Goal: Task Accomplishment & Management: Complete application form

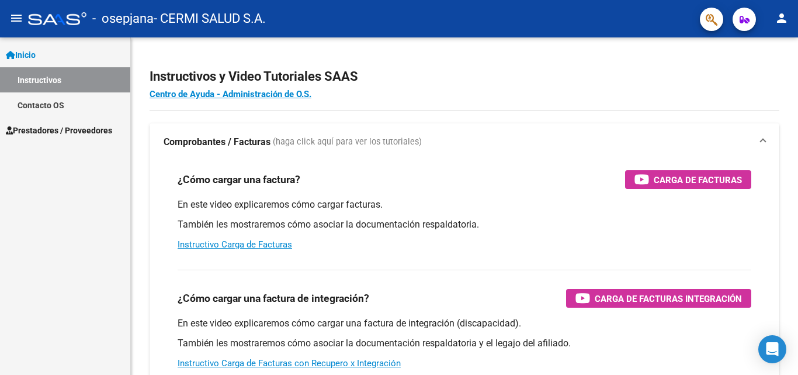
click at [57, 221] on div "Inicio Instructivos Contacto OS Prestadores / Proveedores Facturas - Listado/Ca…" at bounding box center [65, 205] width 130 height 337
click at [52, 124] on span "Prestadores / Proveedores" at bounding box center [59, 130] width 106 height 13
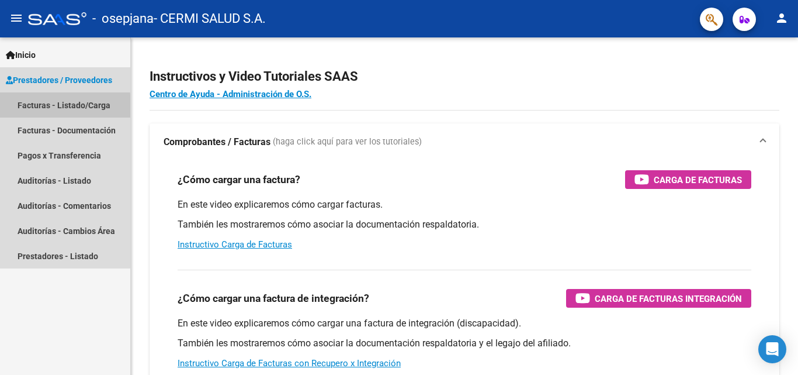
click at [39, 108] on link "Facturas - Listado/Carga" at bounding box center [65, 104] width 130 height 25
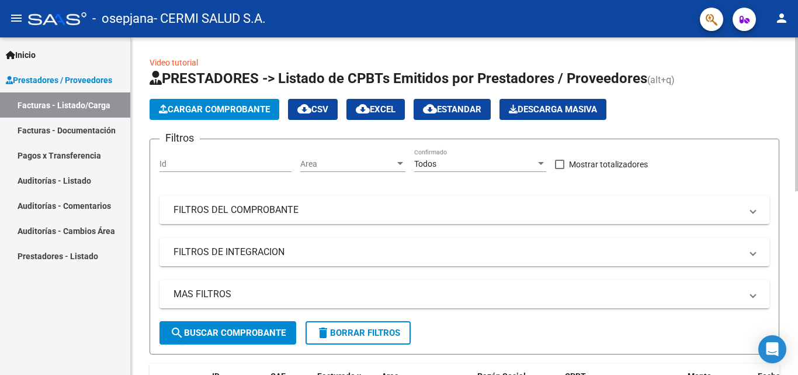
click at [207, 108] on span "Cargar Comprobante" at bounding box center [214, 109] width 111 height 11
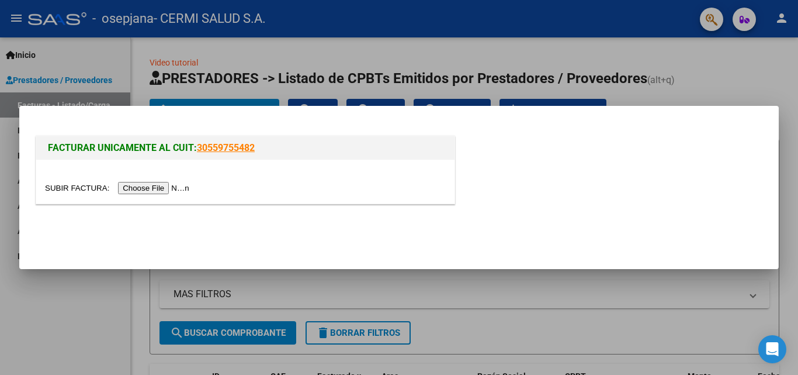
click at [183, 189] on input "file" at bounding box center [119, 188] width 148 height 12
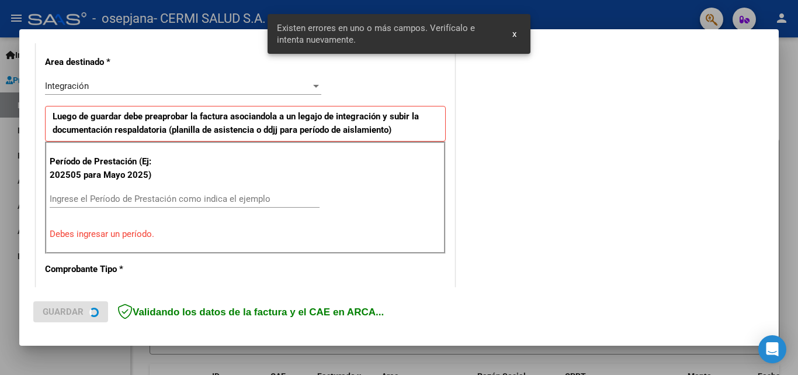
scroll to position [286, 0]
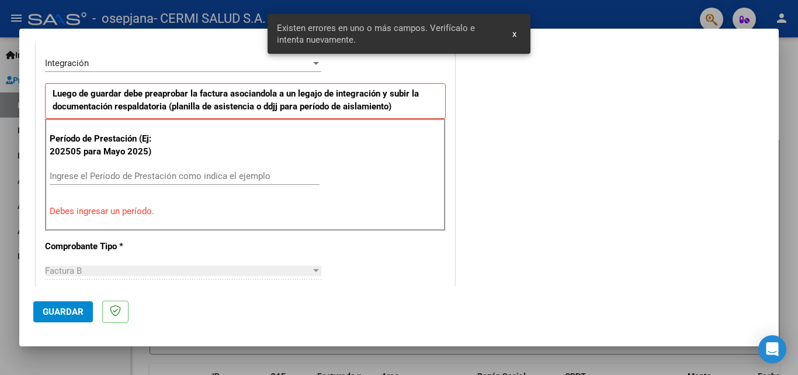
click at [174, 173] on input "Ingrese el Período de Prestación como indica el ejemplo" at bounding box center [185, 176] width 270 height 11
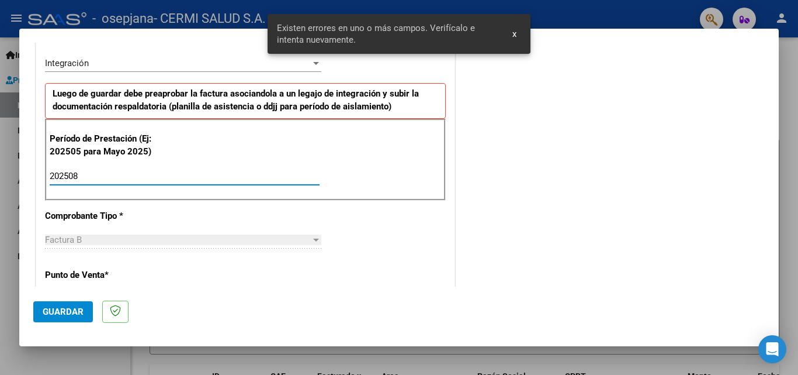
click at [175, 174] on input "202508" at bounding box center [185, 176] width 270 height 11
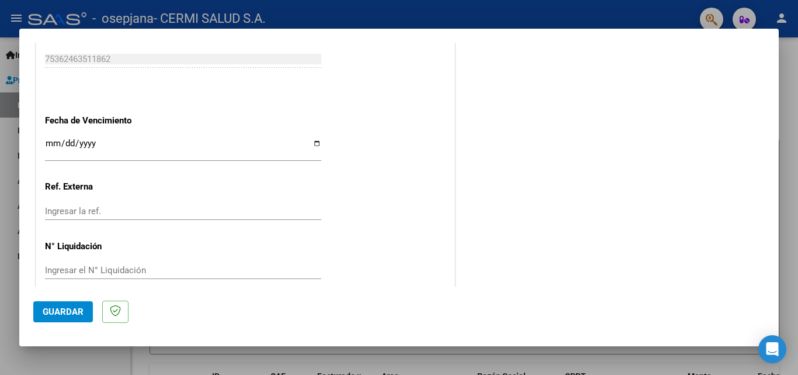
scroll to position [785, 0]
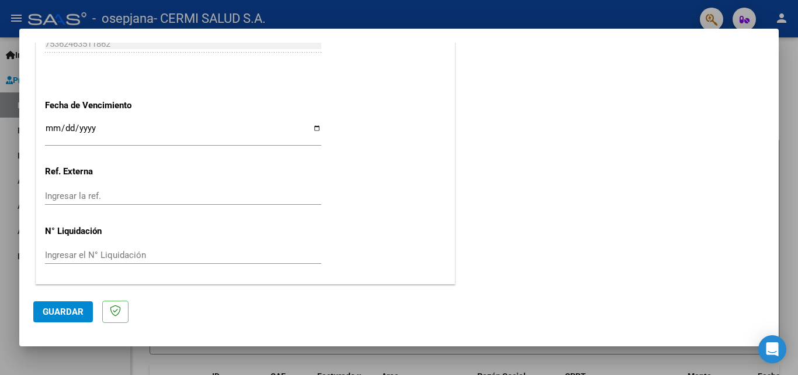
type input "202508"
click at [311, 122] on div "Ingresar la fecha" at bounding box center [183, 132] width 276 height 25
click at [311, 130] on input "Ingresar la fecha" at bounding box center [183, 132] width 276 height 19
type input "2025-09-19"
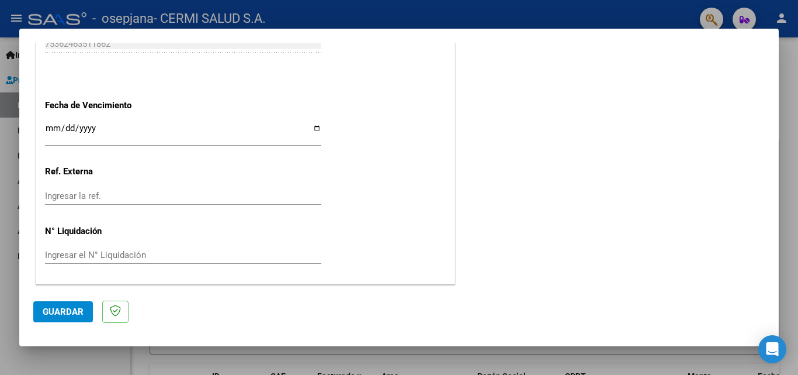
click at [56, 308] on span "Guardar" at bounding box center [63, 311] width 41 height 11
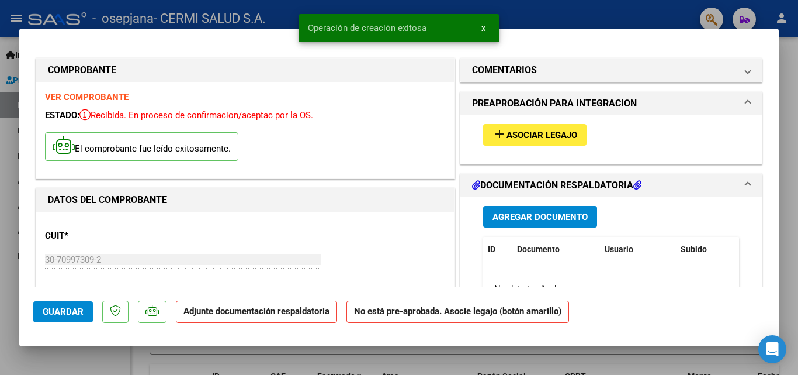
click at [526, 140] on span "Asociar Legajo" at bounding box center [542, 135] width 71 height 11
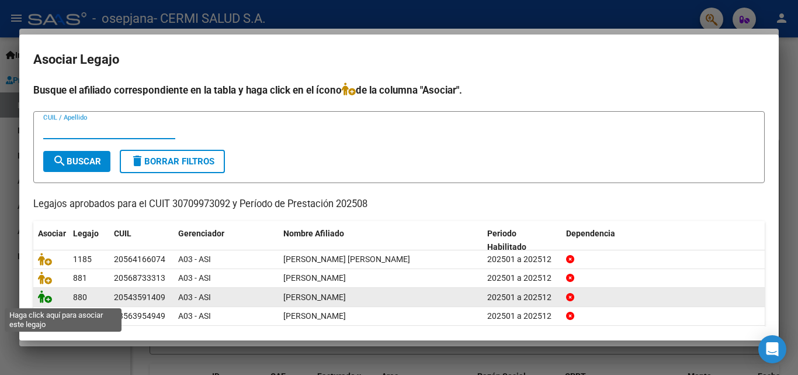
click at [43, 297] on icon at bounding box center [45, 296] width 14 height 13
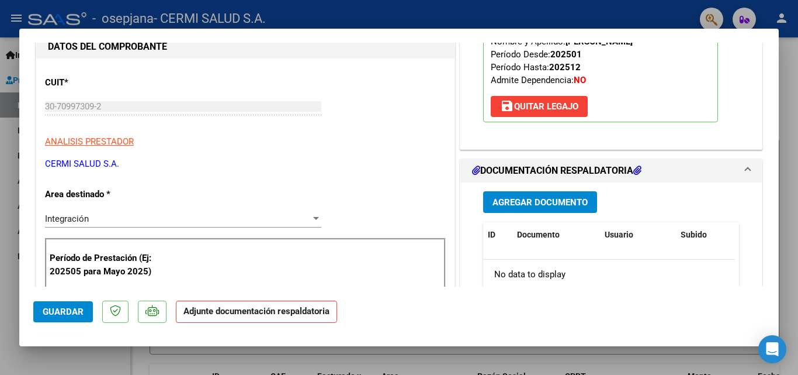
scroll to position [175, 0]
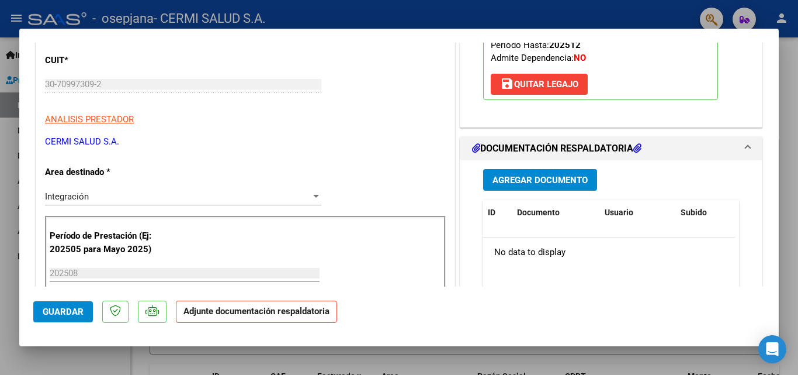
click at [569, 181] on span "Agregar Documento" at bounding box center [540, 180] width 95 height 11
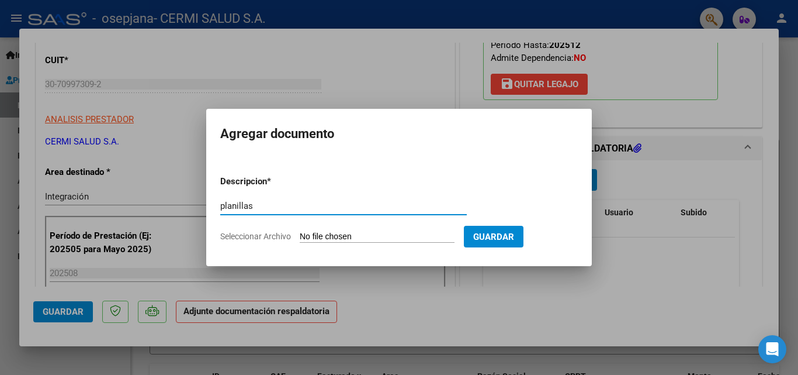
type input "planillas"
click at [347, 233] on input "Seleccionar Archivo" at bounding box center [377, 236] width 155 height 11
type input "C:\fakepath\CEJAS BAUTISTA.pdf"
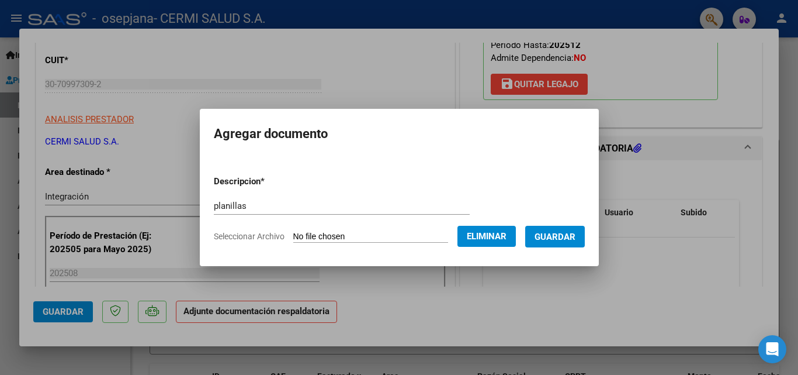
click at [576, 235] on span "Guardar" at bounding box center [555, 236] width 41 height 11
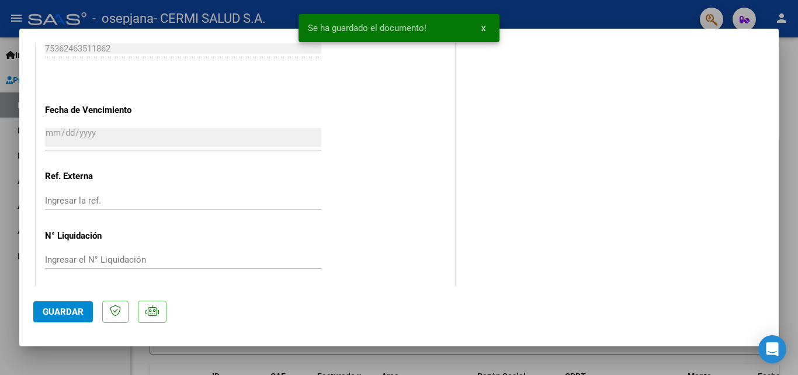
scroll to position [802, 0]
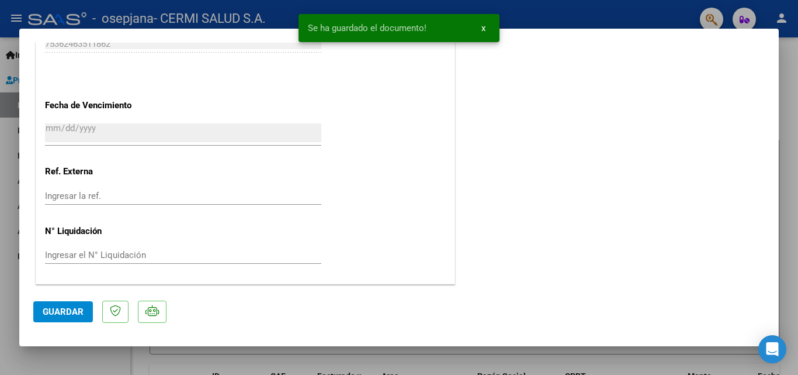
click at [68, 317] on button "Guardar" at bounding box center [63, 311] width 60 height 21
click at [0, 310] on div at bounding box center [399, 187] width 798 height 375
type input "$ 0,00"
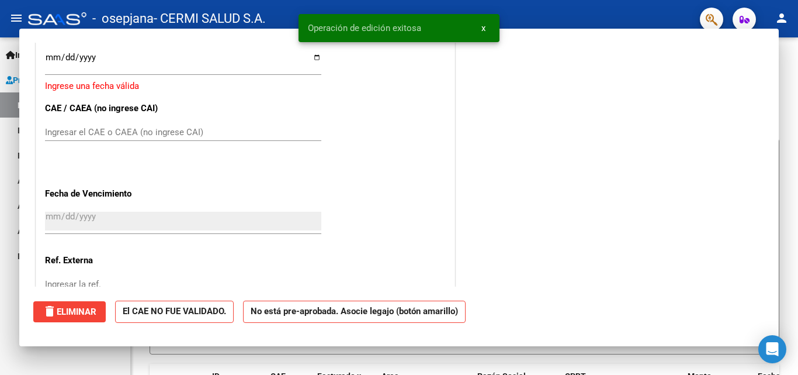
scroll to position [0, 0]
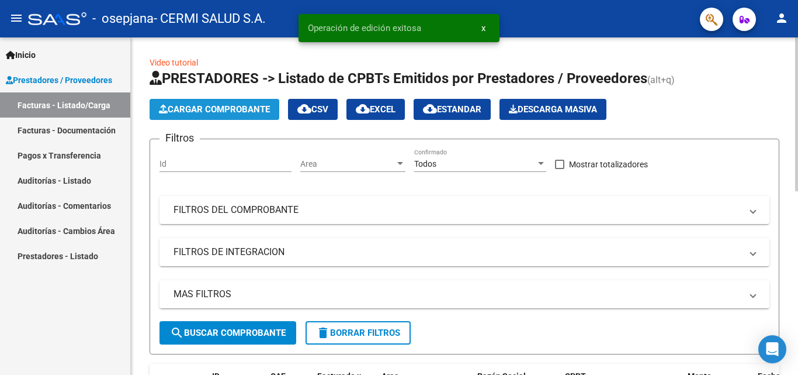
click at [212, 107] on span "Cargar Comprobante" at bounding box center [214, 109] width 111 height 11
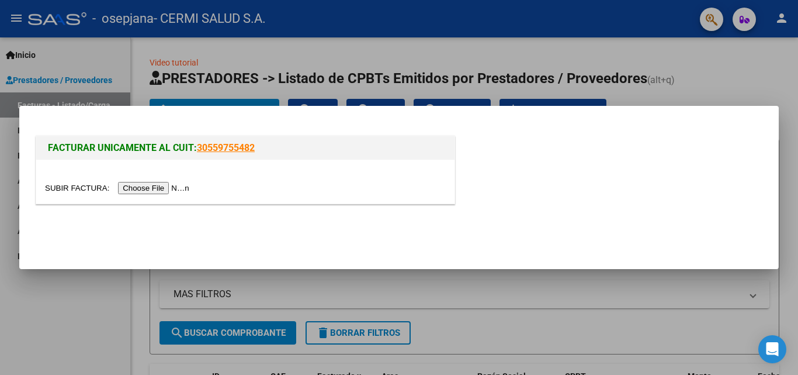
click at [141, 192] on input "file" at bounding box center [119, 188] width 148 height 12
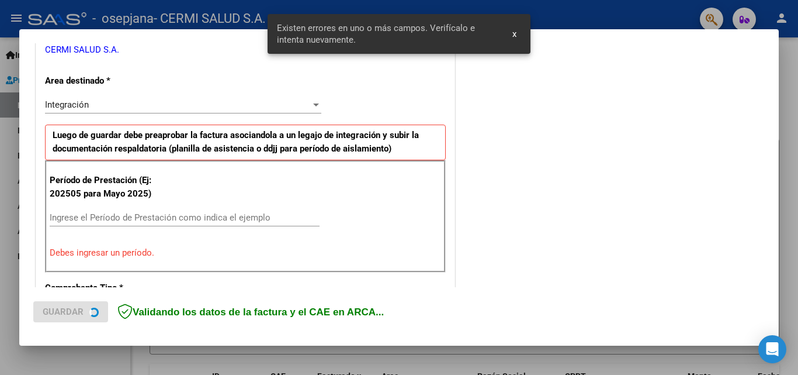
scroll to position [264, 0]
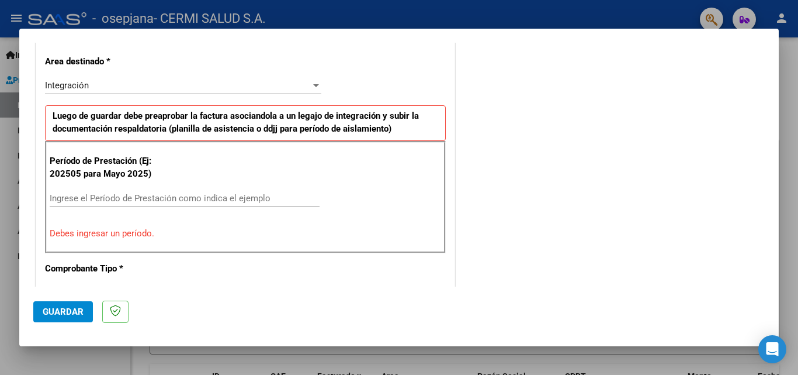
click at [182, 195] on input "Ingrese el Período de Prestación como indica el ejemplo" at bounding box center [185, 198] width 270 height 11
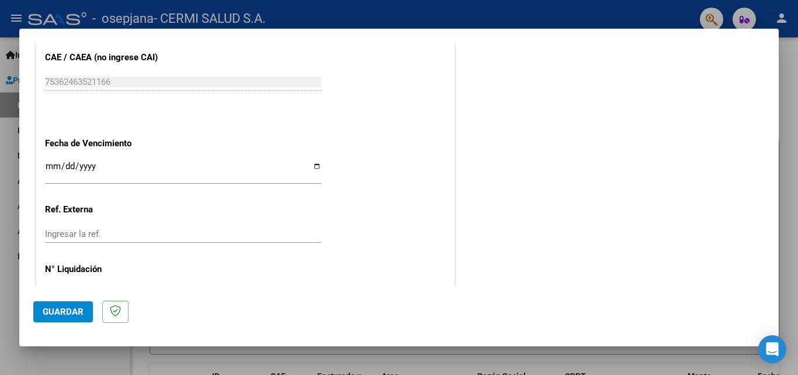
scroll to position [726, 0]
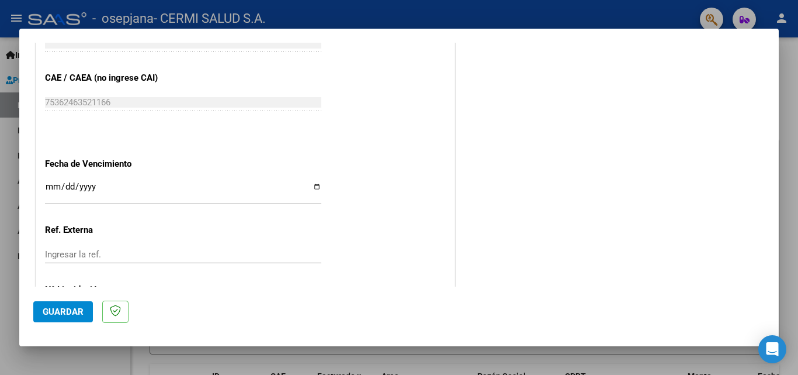
type input "202508"
click at [313, 185] on input "Ingresar la fecha" at bounding box center [183, 191] width 276 height 19
type input "2025-09-19"
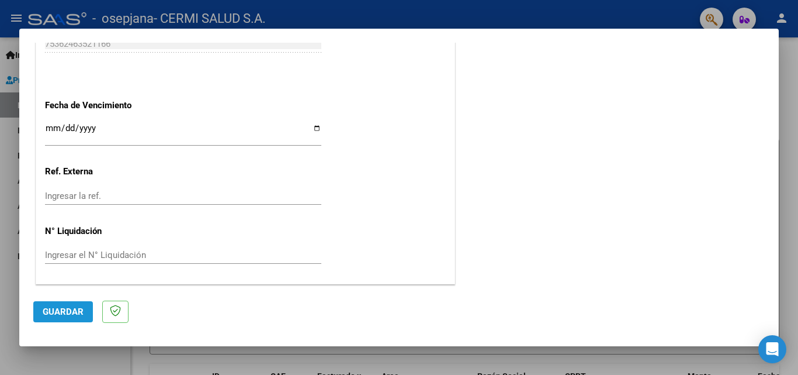
click at [60, 314] on span "Guardar" at bounding box center [63, 311] width 41 height 11
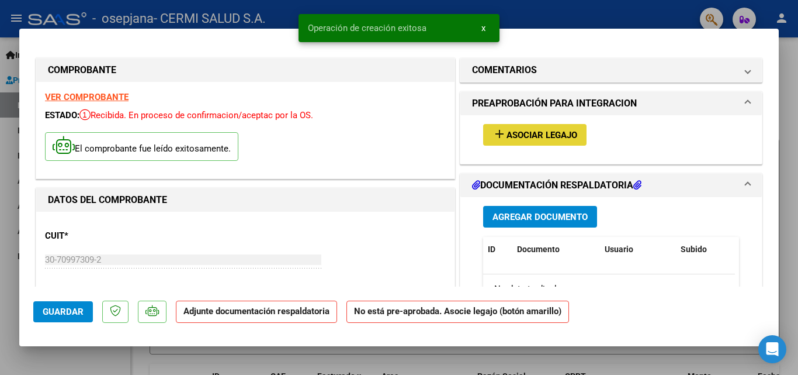
click at [514, 132] on span "Asociar Legajo" at bounding box center [542, 135] width 71 height 11
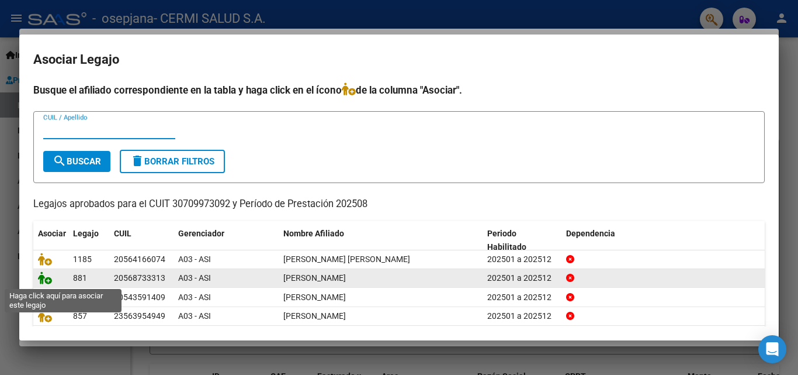
click at [45, 276] on icon at bounding box center [45, 277] width 14 height 13
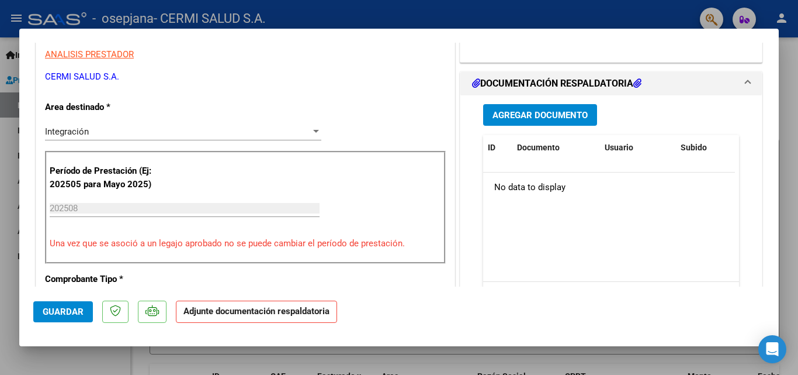
scroll to position [234, 0]
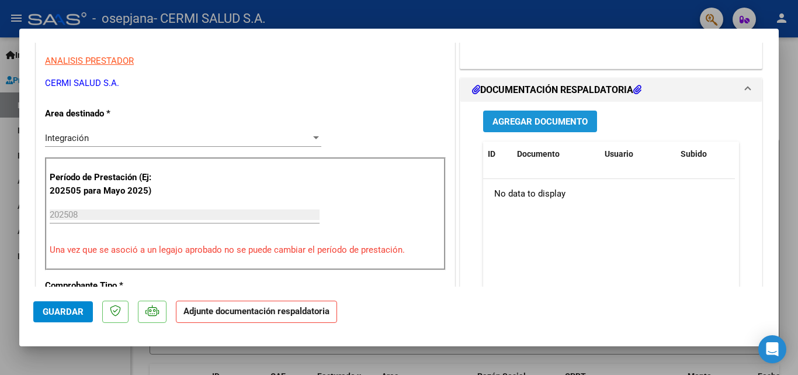
click at [526, 122] on span "Agregar Documento" at bounding box center [540, 121] width 95 height 11
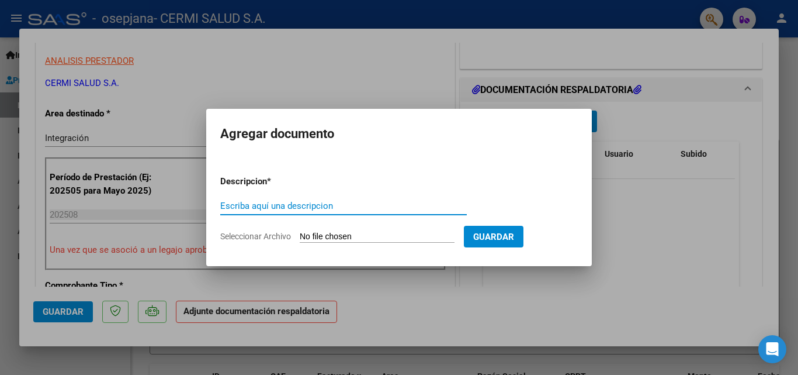
click at [330, 210] on input "Escriba aquí una descripcion" at bounding box center [343, 205] width 247 height 11
type input "planillas"
click at [369, 240] on input "Seleccionar Archivo" at bounding box center [377, 236] width 155 height 11
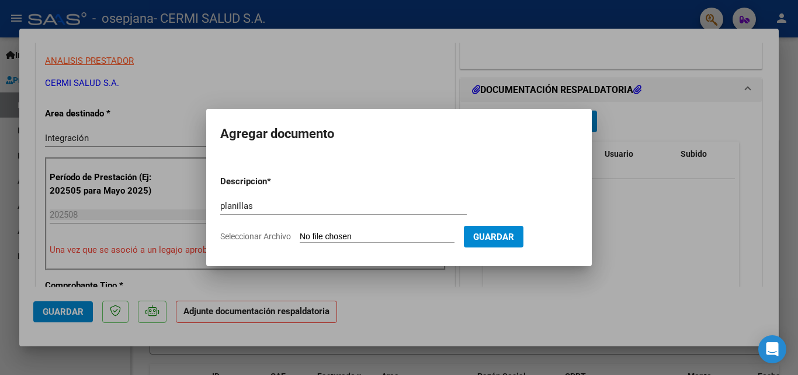
type input "C:\fakepath\DOMINGUEZ STEPHAN.pdf"
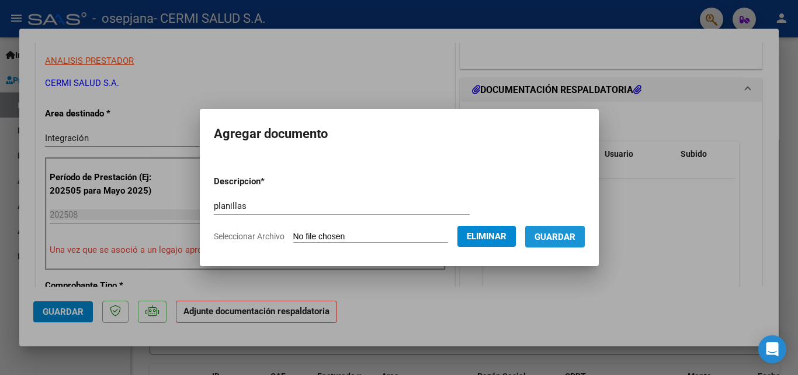
click at [574, 239] on span "Guardar" at bounding box center [555, 236] width 41 height 11
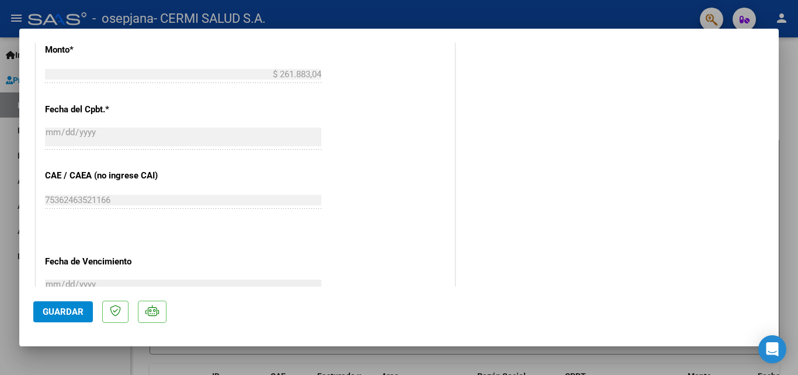
scroll to position [802, 0]
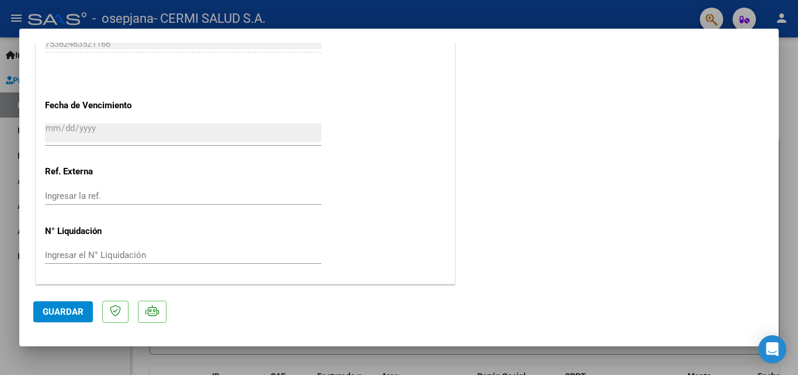
click at [57, 307] on span "Guardar" at bounding box center [63, 311] width 41 height 11
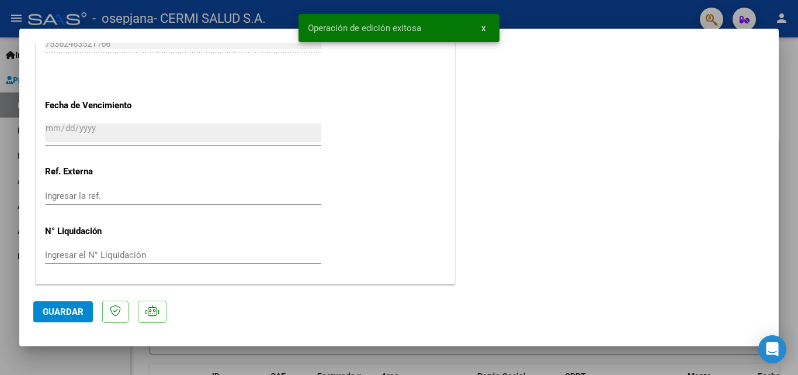
click at [0, 276] on div at bounding box center [399, 187] width 798 height 375
type input "$ 0,00"
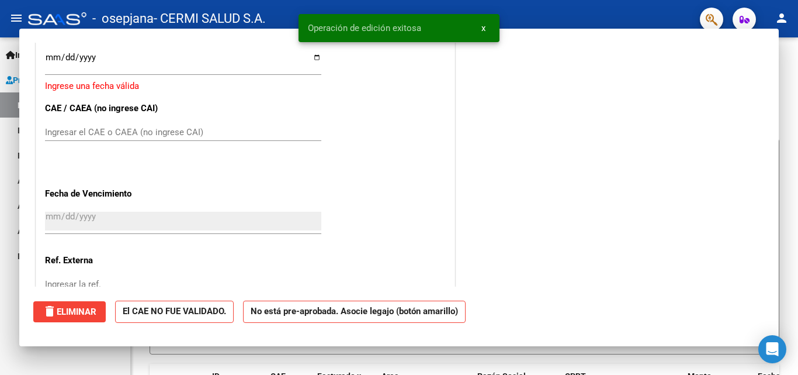
scroll to position [0, 0]
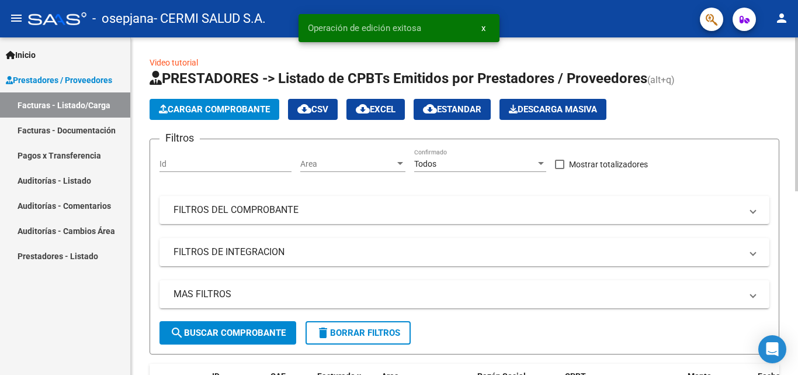
click at [241, 113] on span "Cargar Comprobante" at bounding box center [214, 109] width 111 height 11
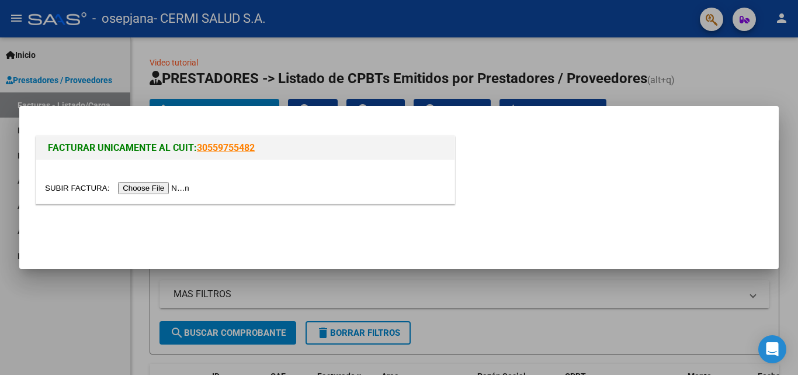
click at [189, 185] on input "file" at bounding box center [119, 188] width 148 height 12
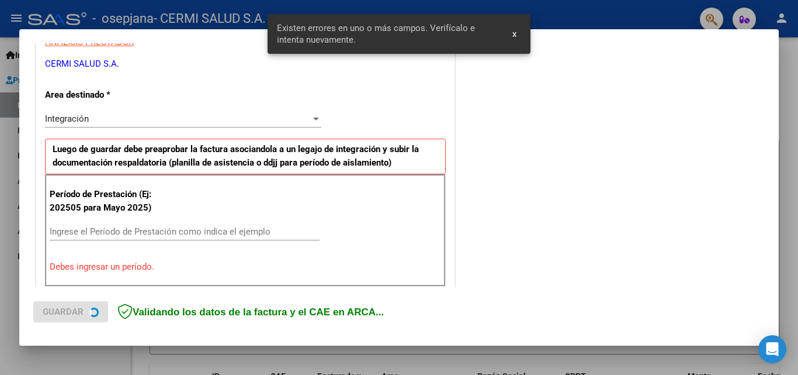
scroll to position [264, 0]
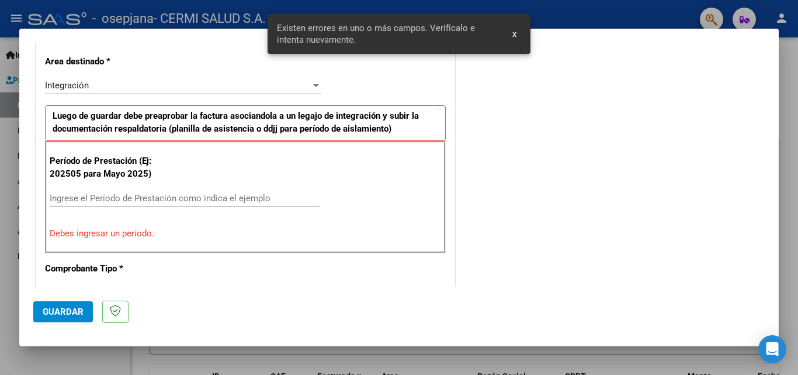
click at [210, 196] on input "Ingrese el Período de Prestación como indica el ejemplo" at bounding box center [185, 198] width 270 height 11
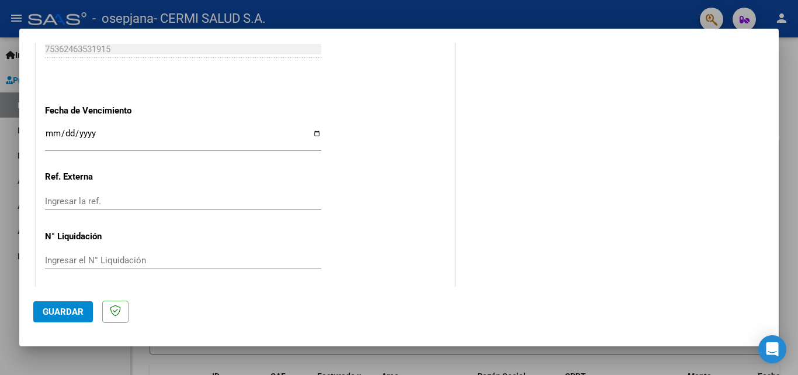
scroll to position [785, 0]
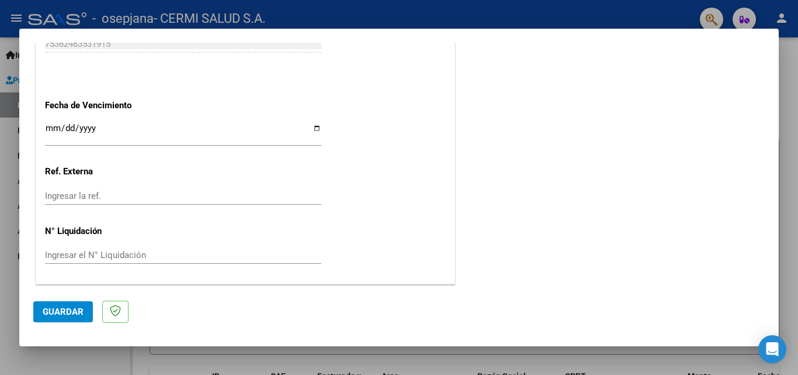
type input "202508"
click at [311, 126] on input "Ingresar la fecha" at bounding box center [183, 132] width 276 height 19
type input "2025-09-19"
click at [81, 306] on span "Guardar" at bounding box center [63, 311] width 41 height 11
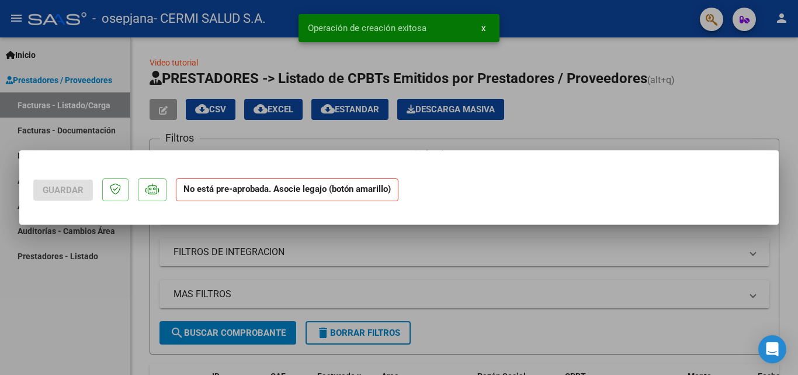
scroll to position [0, 0]
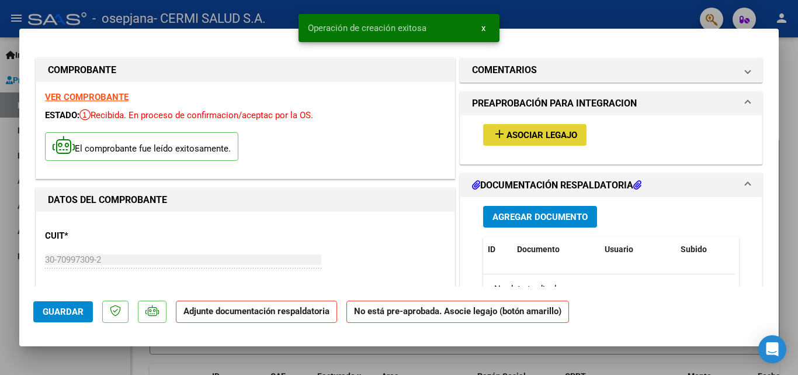
click at [515, 140] on span "Asociar Legajo" at bounding box center [542, 135] width 71 height 11
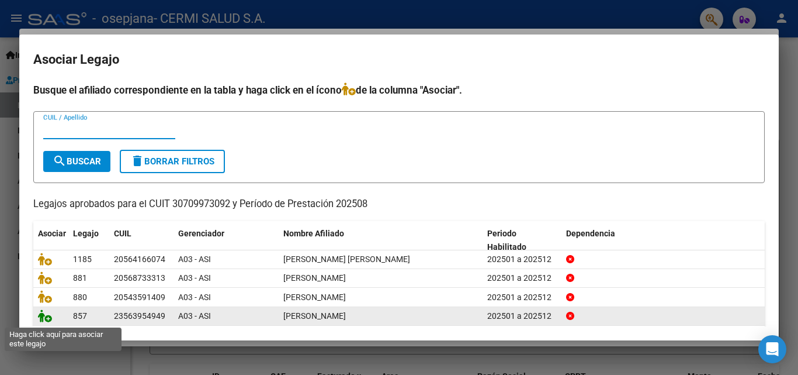
click at [42, 316] on icon at bounding box center [45, 315] width 14 height 13
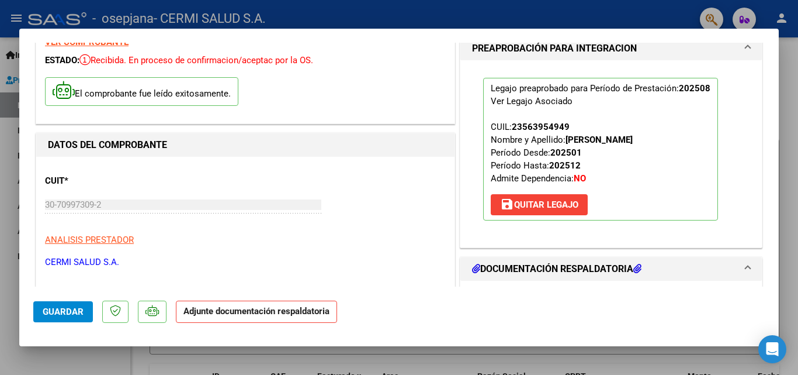
scroll to position [175, 0]
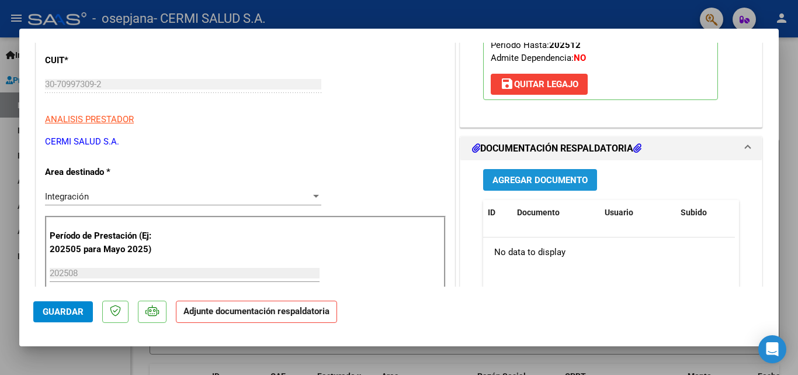
click at [545, 188] on button "Agregar Documento" at bounding box center [540, 180] width 114 height 22
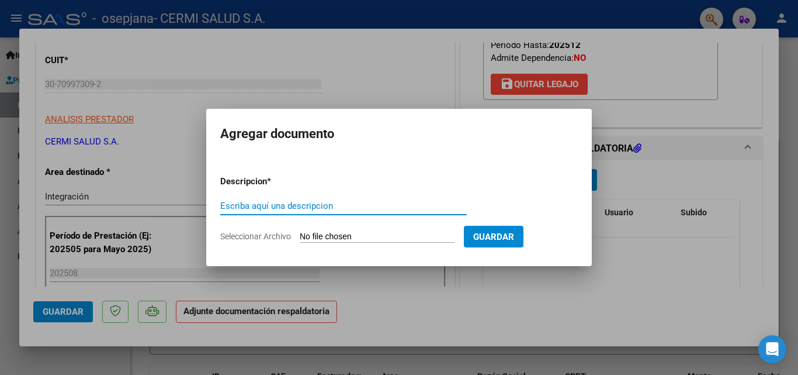
click at [294, 202] on input "Escriba aquí una descripcion" at bounding box center [343, 205] width 247 height 11
type input "planilla"
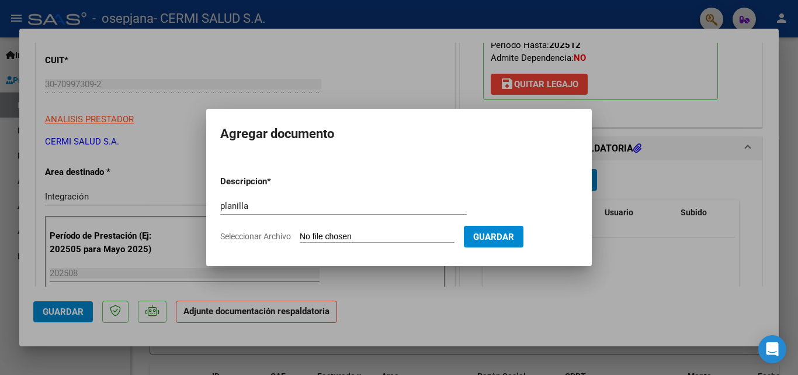
click at [340, 238] on input "Seleccionar Archivo" at bounding box center [377, 236] width 155 height 11
type input "C:\fakepath\SOTELO CONSANTINO-osepjana.pdf"
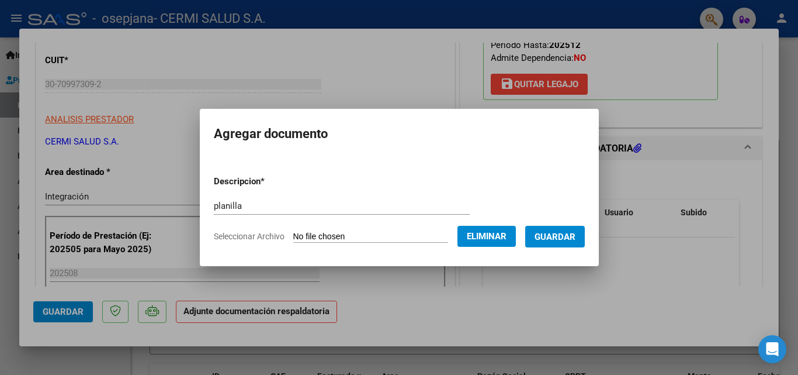
click at [556, 233] on span "Guardar" at bounding box center [555, 236] width 41 height 11
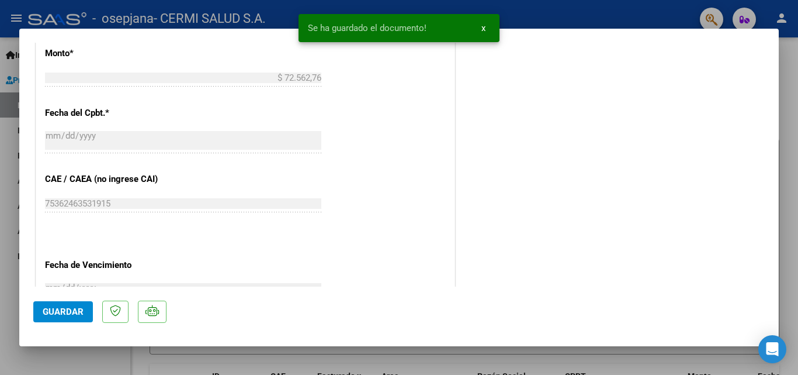
scroll to position [802, 0]
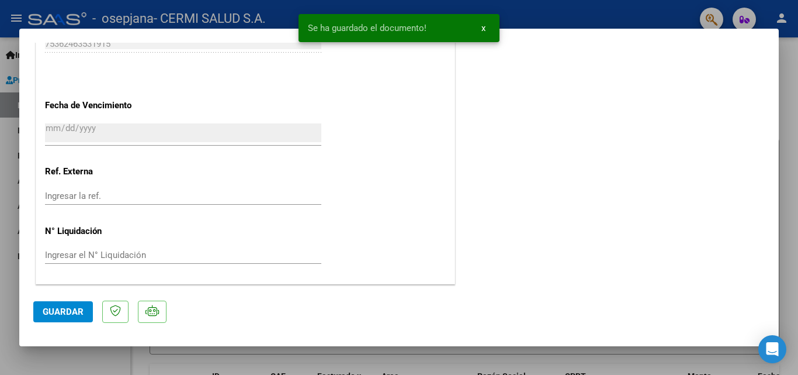
click at [51, 309] on span "Guardar" at bounding box center [63, 311] width 41 height 11
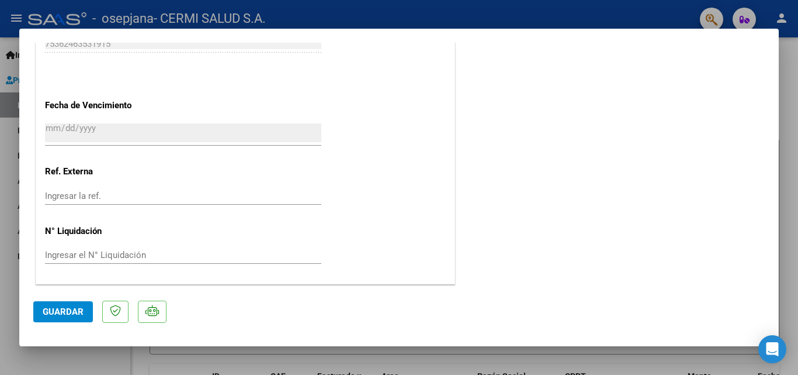
click at [69, 311] on span "Guardar" at bounding box center [63, 311] width 41 height 11
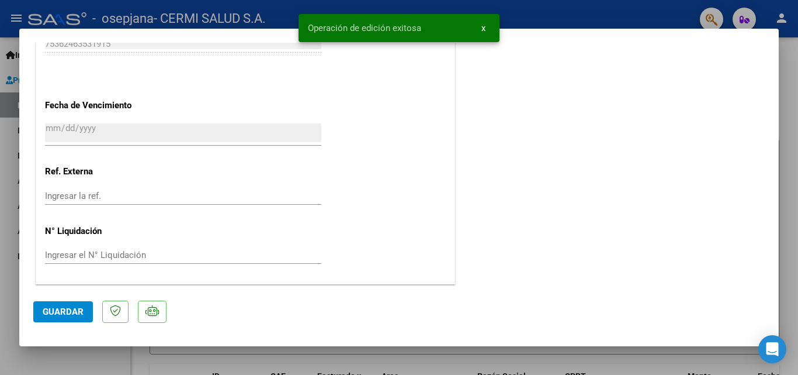
click at [88, 352] on div at bounding box center [399, 187] width 798 height 375
type input "$ 0,00"
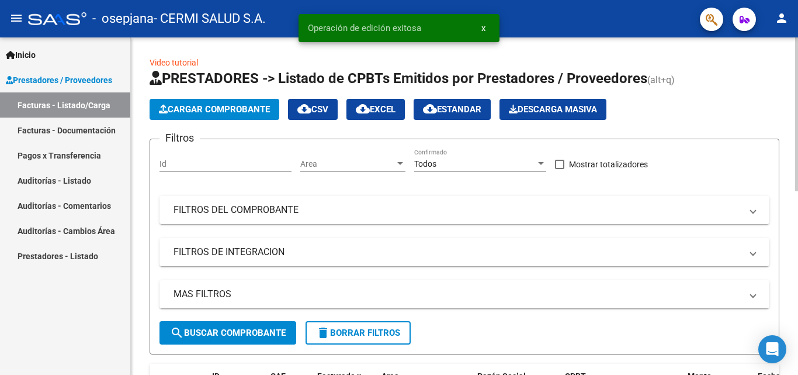
click at [226, 106] on span "Cargar Comprobante" at bounding box center [214, 109] width 111 height 11
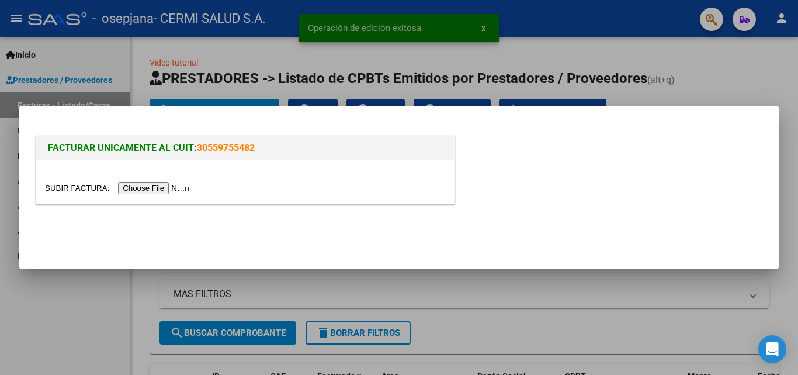
click at [185, 187] on input "file" at bounding box center [119, 188] width 148 height 12
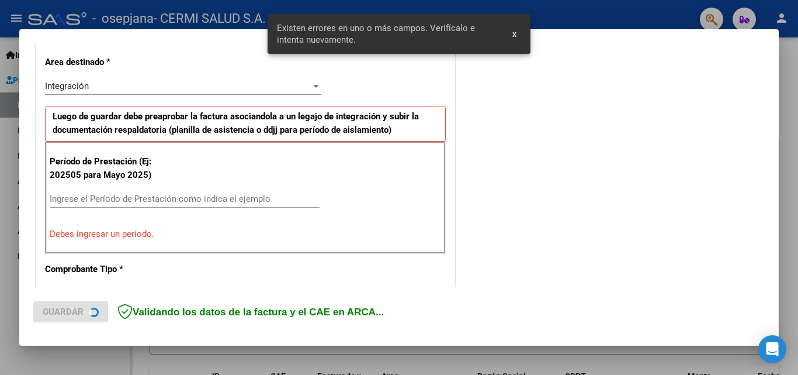
scroll to position [367, 0]
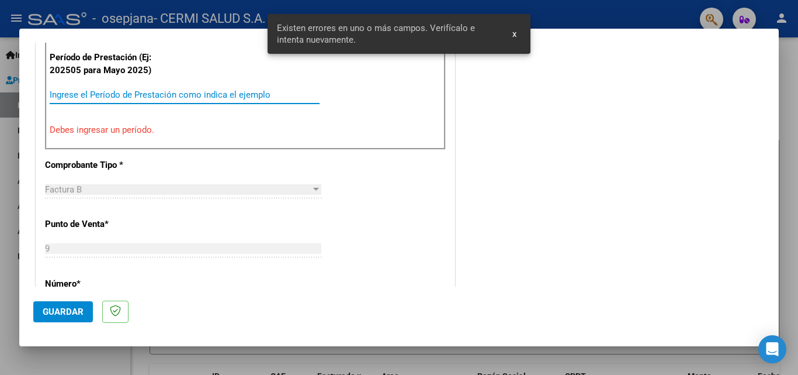
drag, startPoint x: 127, startPoint y: 98, endPoint x: 135, endPoint y: 81, distance: 18.8
click at [127, 97] on input "Ingrese el Período de Prestación como indica el ejemplo" at bounding box center [185, 94] width 270 height 11
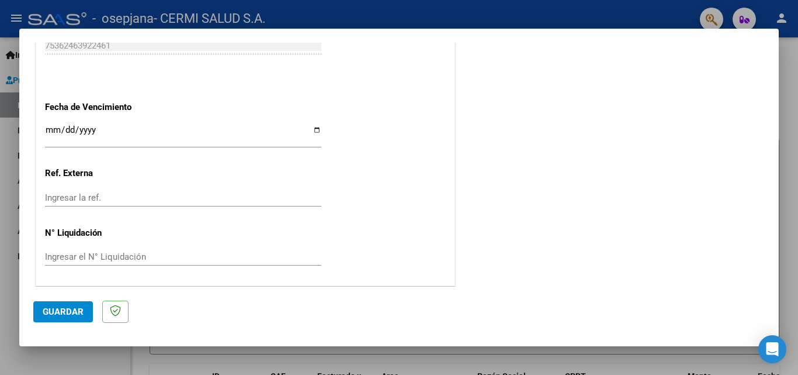
scroll to position [785, 0]
type input "202508"
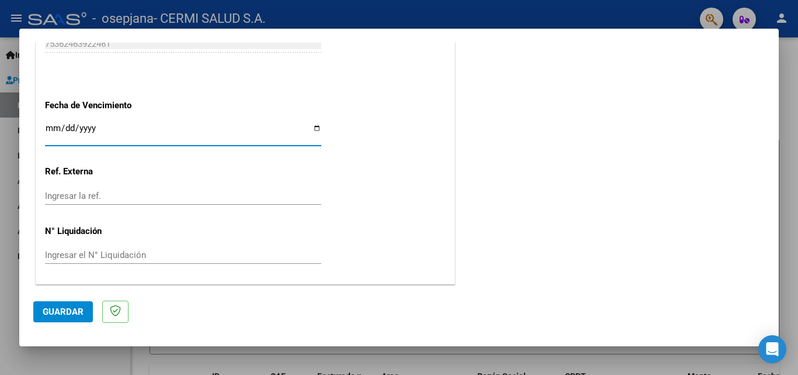
click at [311, 126] on input "Ingresar la fecha" at bounding box center [183, 132] width 276 height 19
type input "2025-09-19"
click at [56, 316] on span "Guardar" at bounding box center [63, 311] width 41 height 11
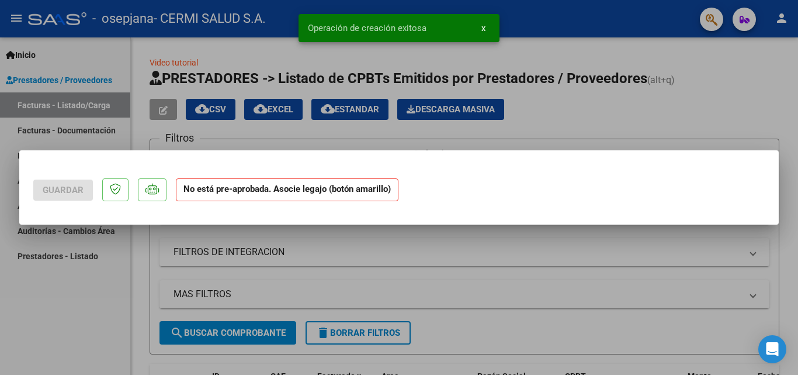
scroll to position [0, 0]
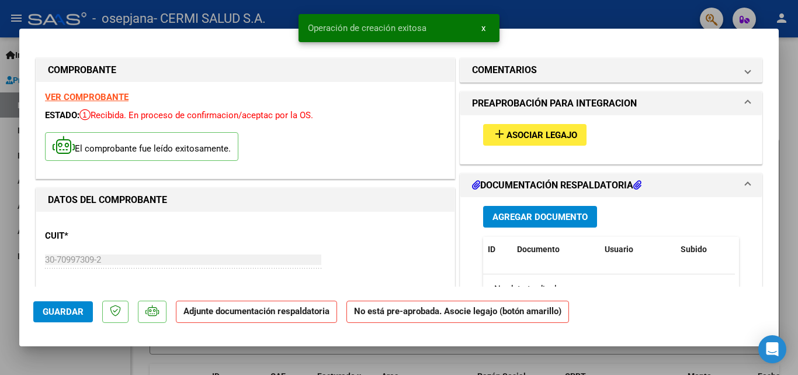
click at [533, 141] on button "add Asociar Legajo" at bounding box center [534, 135] width 103 height 22
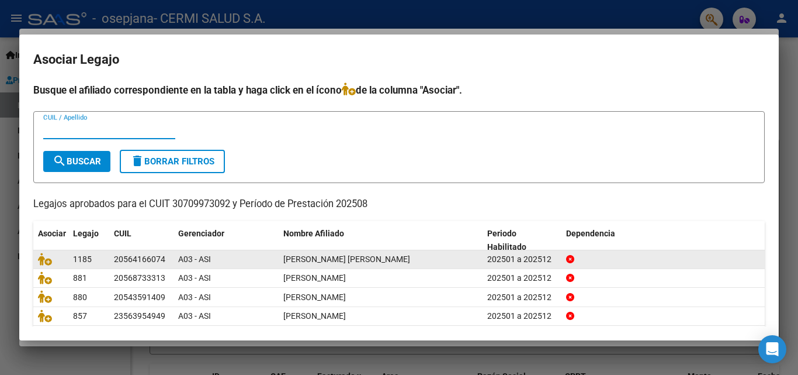
click at [37, 259] on datatable-body-cell at bounding box center [50, 259] width 35 height 18
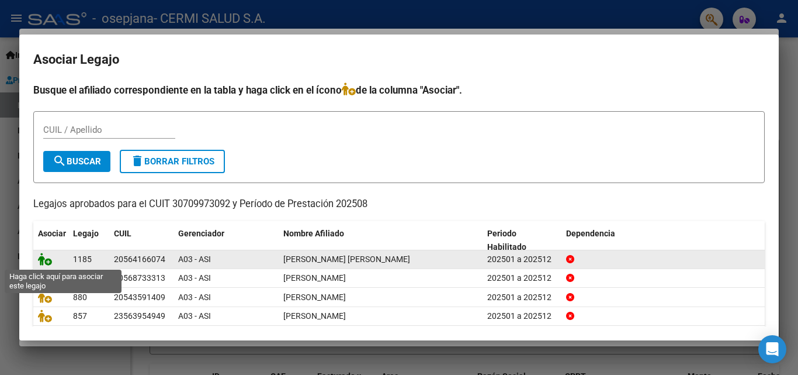
click at [44, 259] on icon at bounding box center [45, 258] width 14 height 13
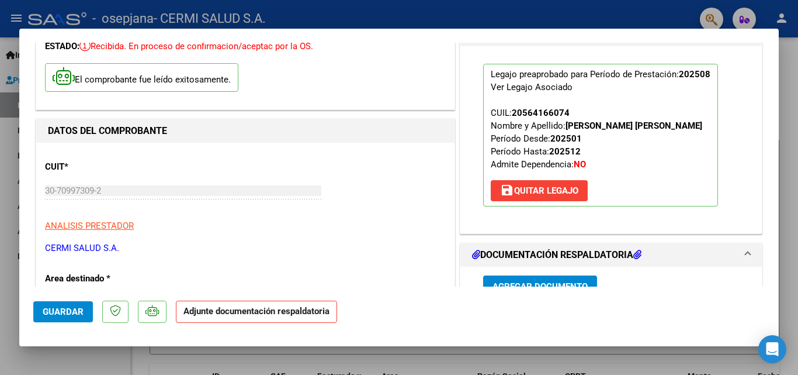
scroll to position [234, 0]
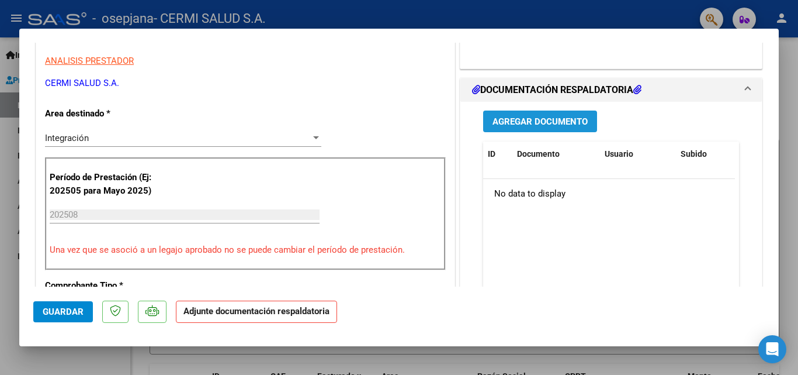
click at [534, 110] on button "Agregar Documento" at bounding box center [540, 121] width 114 height 22
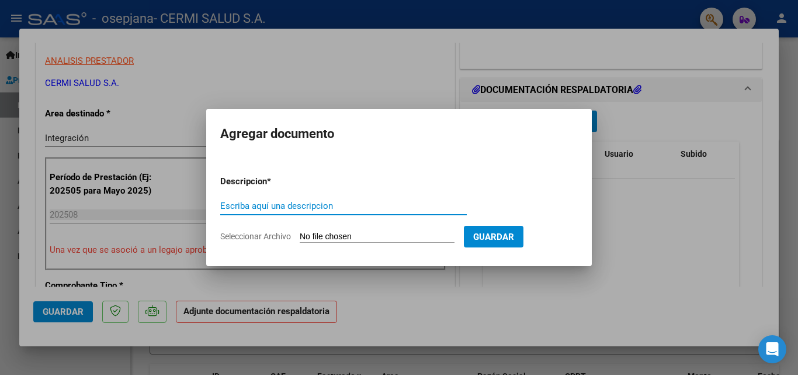
click at [346, 207] on input "Escriba aquí una descripcion" at bounding box center [343, 205] width 247 height 11
type input "planillas"
click at [371, 236] on input "Seleccionar Archivo" at bounding box center [377, 236] width 155 height 11
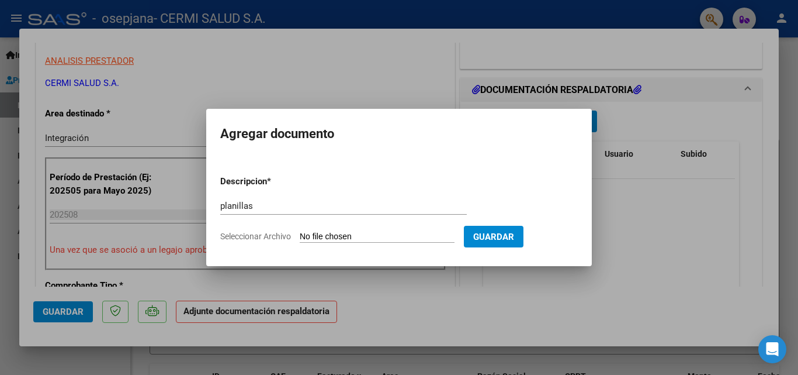
type input "C:\fakepath\GOMEZ ARMOA ULISES.pdf"
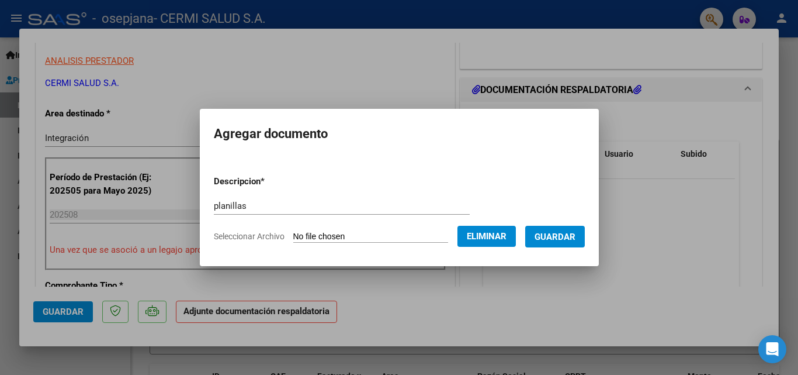
click at [557, 239] on span "Guardar" at bounding box center [555, 236] width 41 height 11
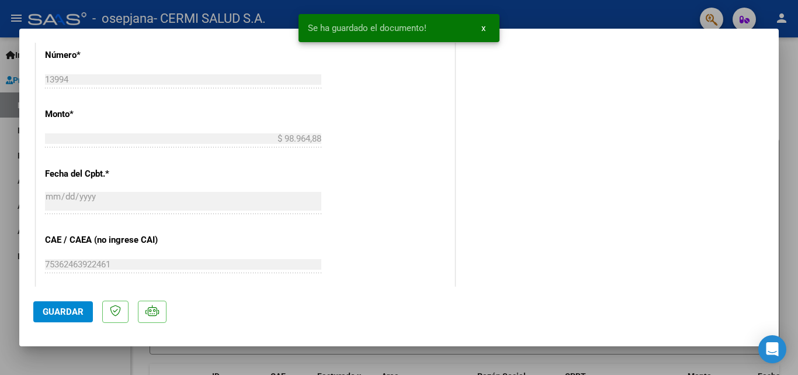
scroll to position [802, 0]
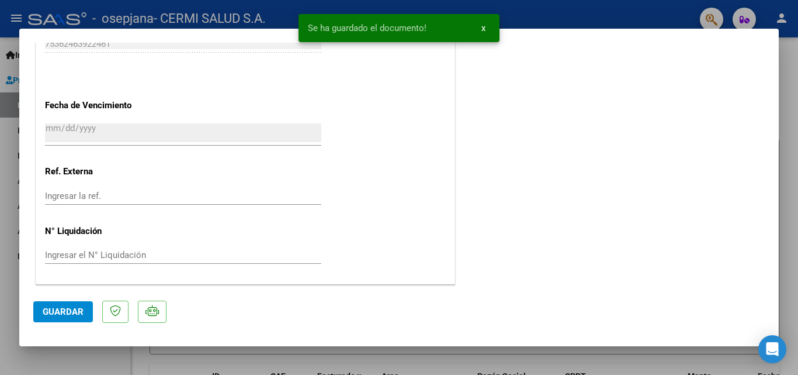
click at [47, 314] on span "Guardar" at bounding box center [63, 311] width 41 height 11
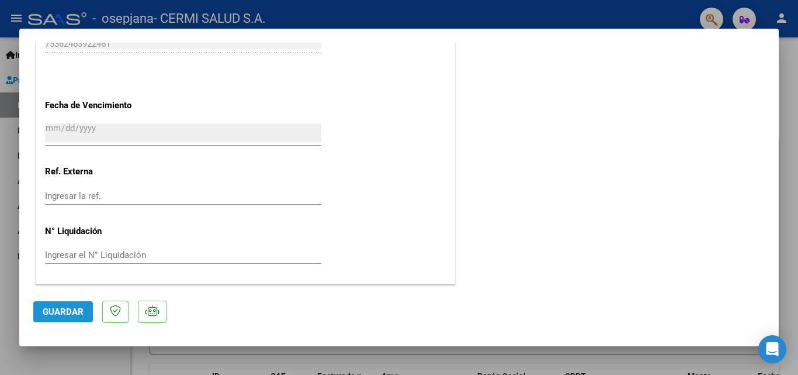
click at [77, 303] on button "Guardar" at bounding box center [63, 311] width 60 height 21
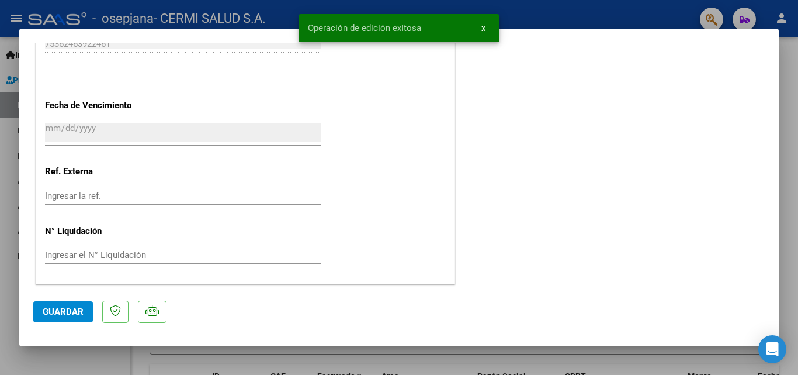
click at [2, 320] on div at bounding box center [399, 187] width 798 height 375
type input "$ 0,00"
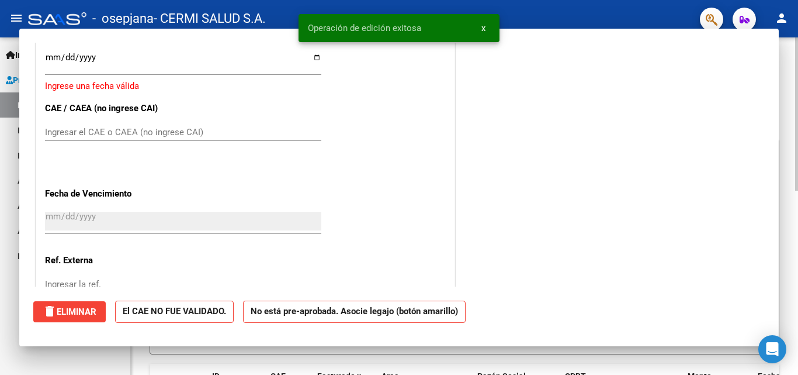
scroll to position [0, 0]
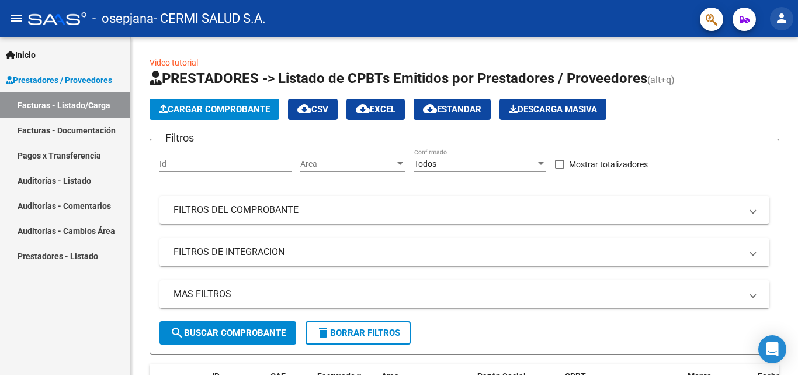
click at [780, 15] on mat-icon "person" at bounding box center [782, 18] width 14 height 14
click at [678, 55] on div at bounding box center [399, 187] width 798 height 375
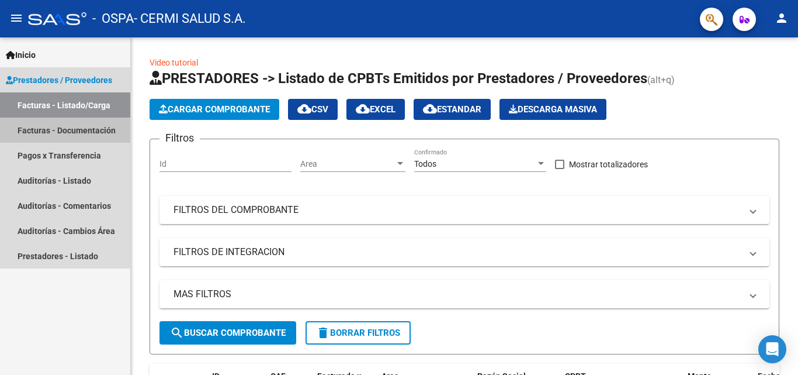
click at [79, 126] on link "Facturas - Documentación" at bounding box center [65, 129] width 130 height 25
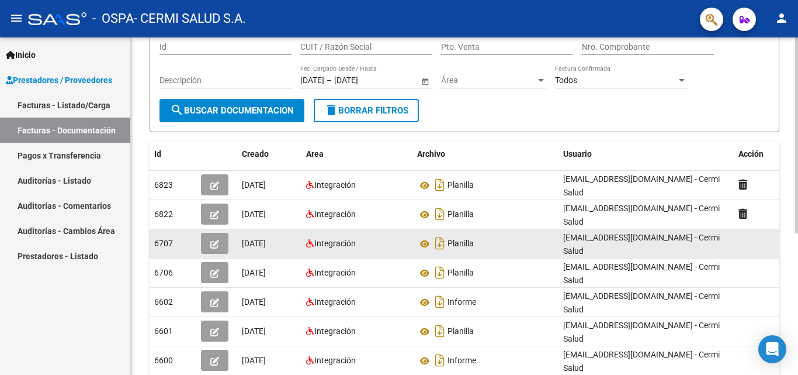
scroll to position [117, 0]
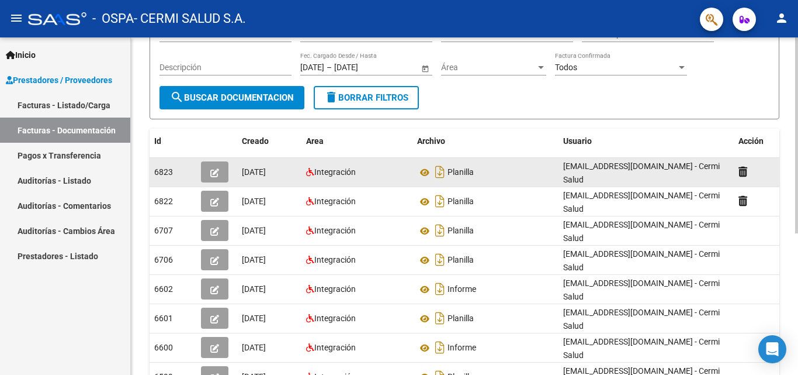
click at [181, 165] on div "6823" at bounding box center [172, 171] width 37 height 13
click at [424, 171] on icon at bounding box center [424, 172] width 15 height 14
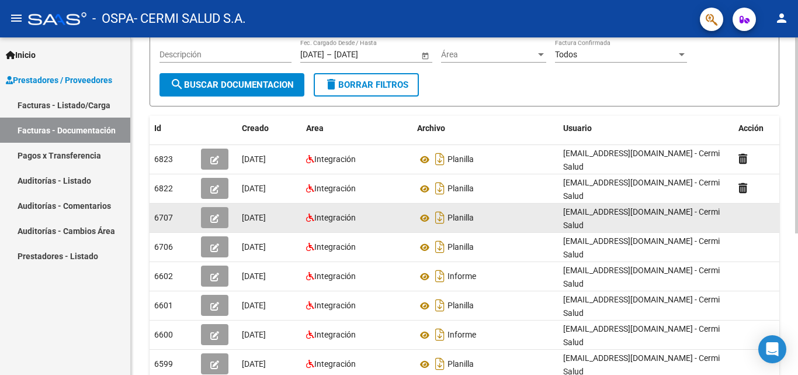
scroll to position [126, 0]
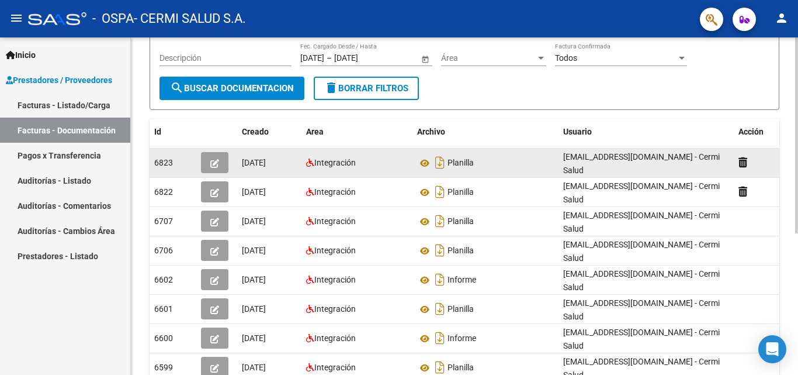
click at [217, 162] on icon "button" at bounding box center [214, 163] width 9 height 9
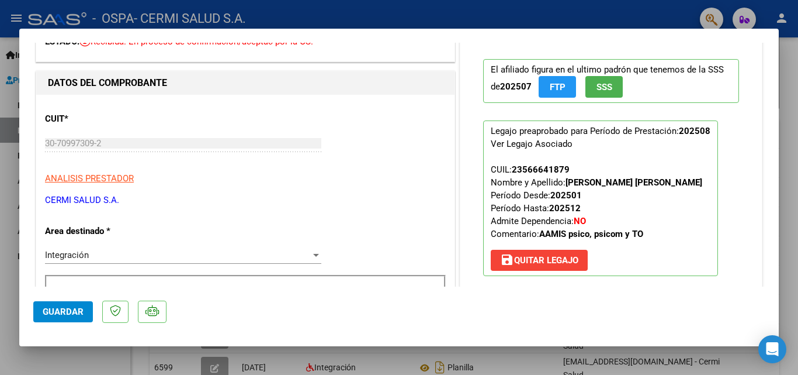
scroll to position [58, 0]
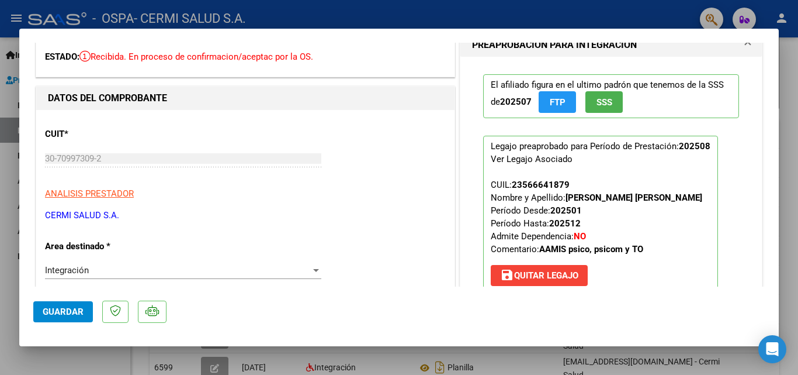
click at [30, 318] on mat-dialog-container "COMPROBANTE VER COMPROBANTE ESTADO: Recibida. En proceso de confirmacion/acepta…" at bounding box center [399, 187] width 760 height 317
click at [65, 310] on span "Guardar" at bounding box center [63, 311] width 41 height 11
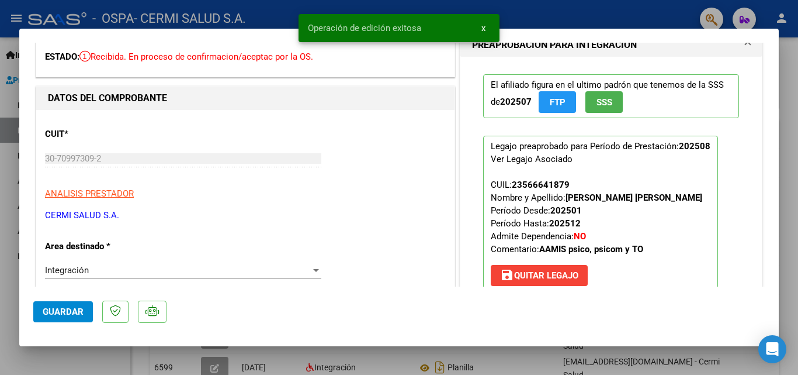
click at [0, 159] on div at bounding box center [399, 187] width 798 height 375
type input "$ 0,00"
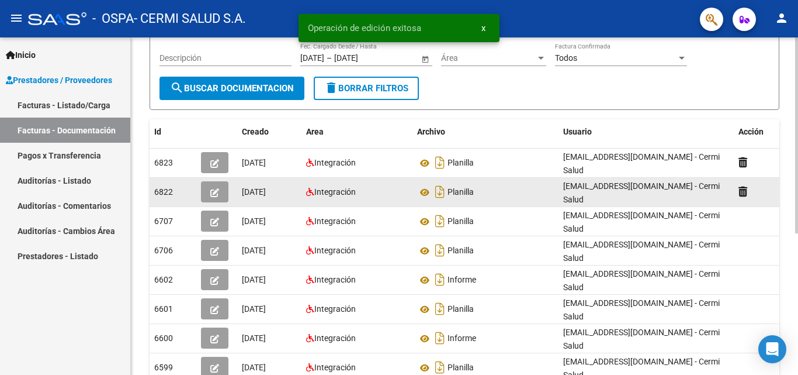
click at [213, 188] on icon "button" at bounding box center [214, 192] width 9 height 9
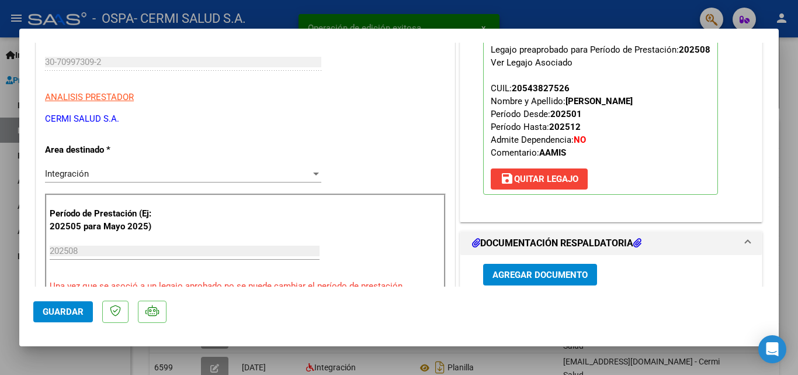
scroll to position [175, 0]
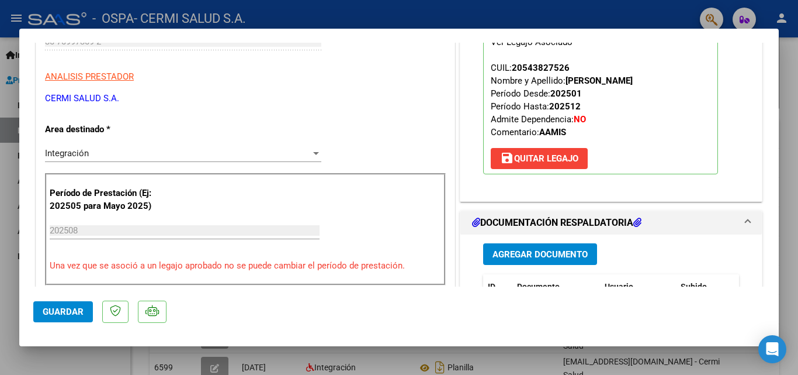
click at [70, 328] on mat-dialog-actions "Guardar" at bounding box center [399, 309] width 732 height 46
click at [62, 320] on button "Guardar" at bounding box center [63, 311] width 60 height 21
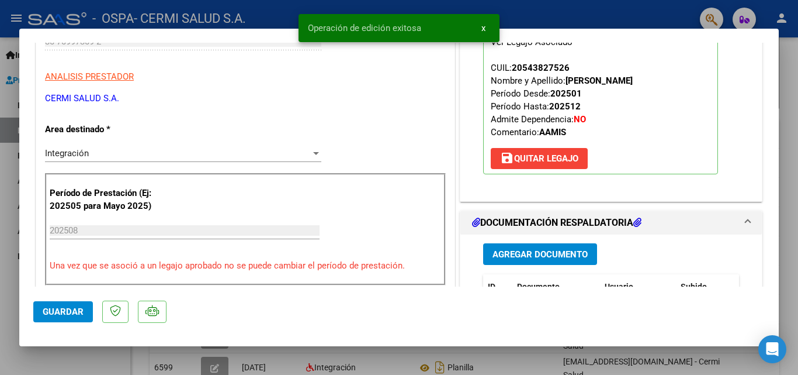
click at [0, 262] on div at bounding box center [399, 187] width 798 height 375
type input "$ 0,00"
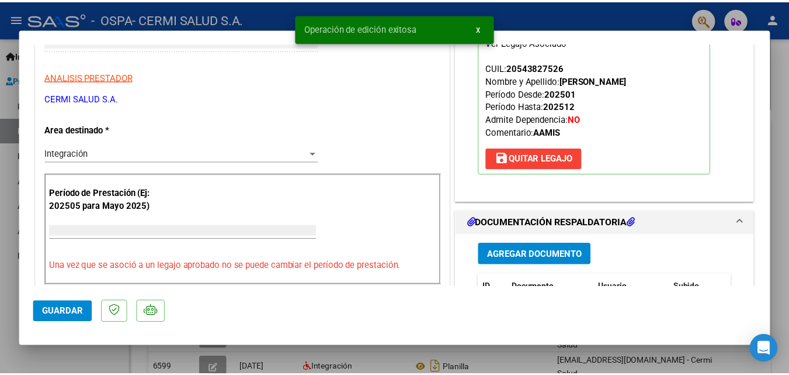
scroll to position [0, 0]
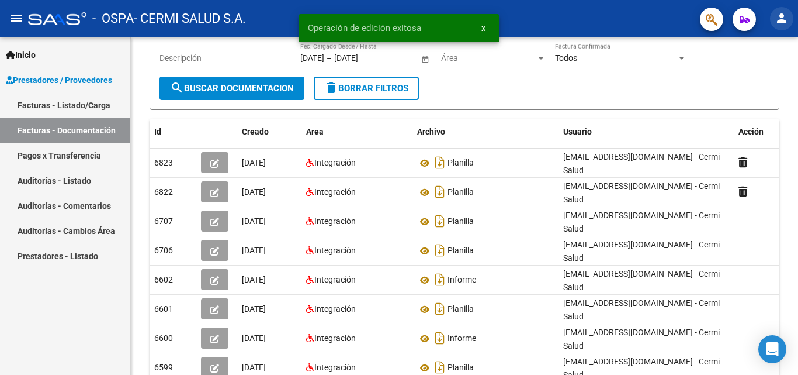
click at [778, 19] on mat-icon "person" at bounding box center [782, 18] width 14 height 14
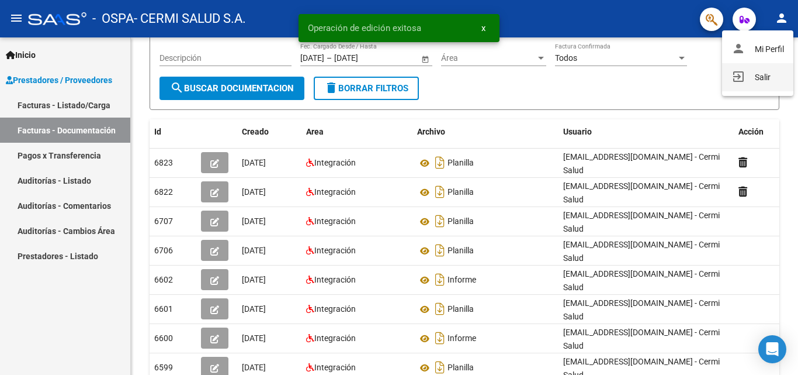
click at [769, 77] on button "exit_to_app Salir" at bounding box center [757, 77] width 71 height 28
